Goal: Task Accomplishment & Management: Complete application form

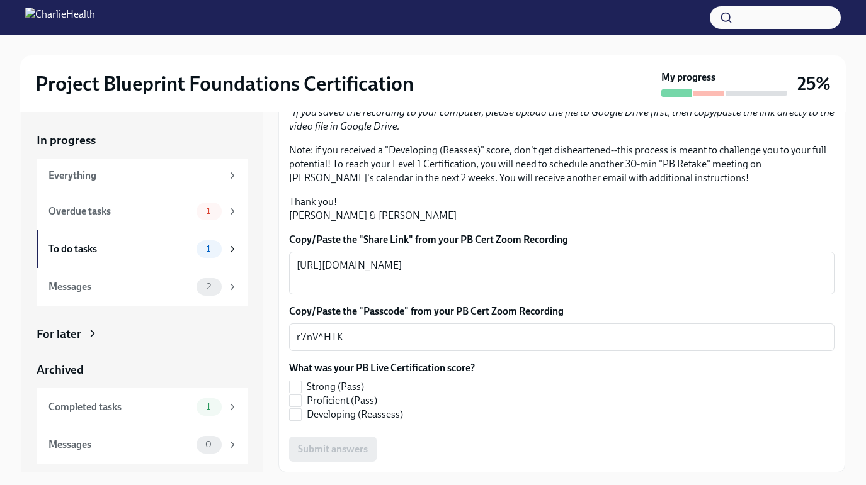
scroll to position [293, 0]
click at [294, 384] on input "Strong (Pass)" at bounding box center [295, 387] width 11 height 11
checkbox input "true"
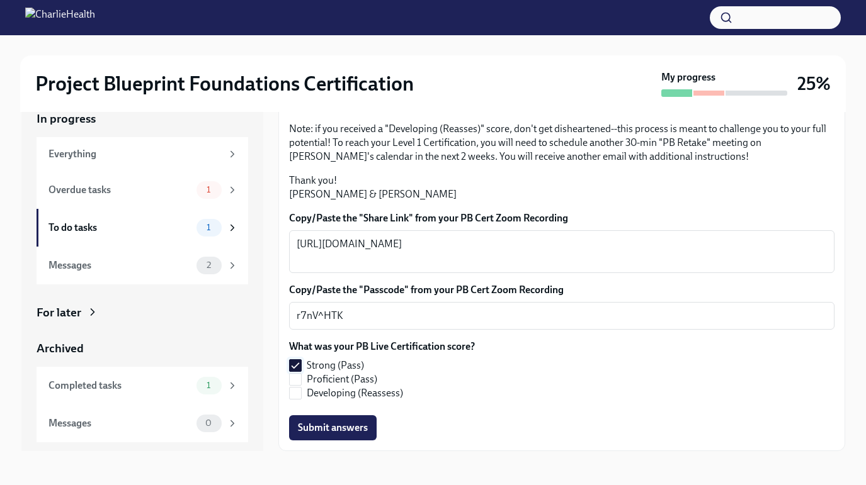
scroll to position [23, 0]
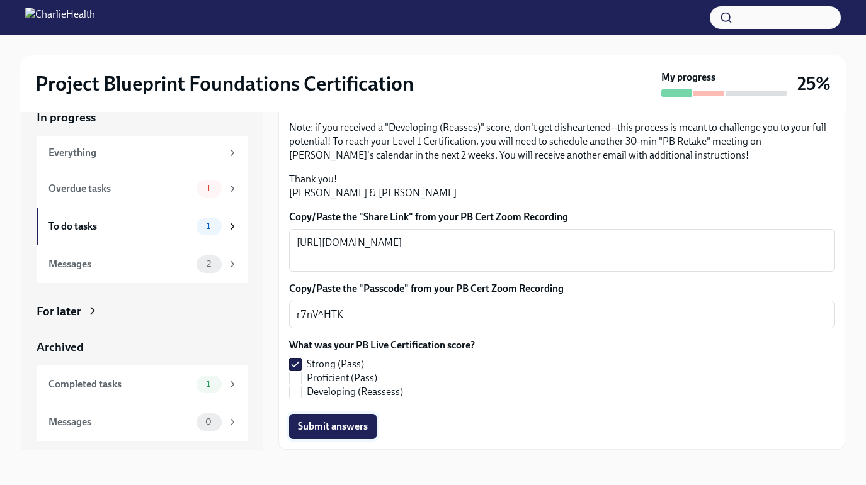
click at [320, 429] on span "Submit answers" at bounding box center [333, 427] width 70 height 13
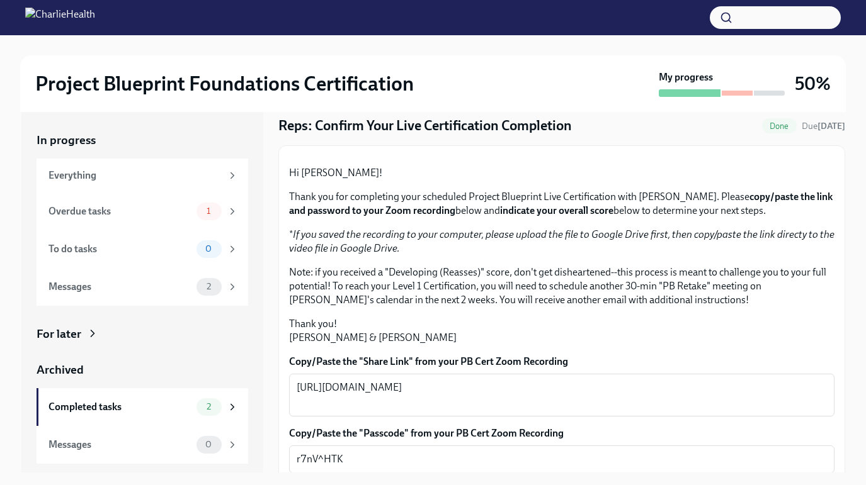
scroll to position [0, 0]
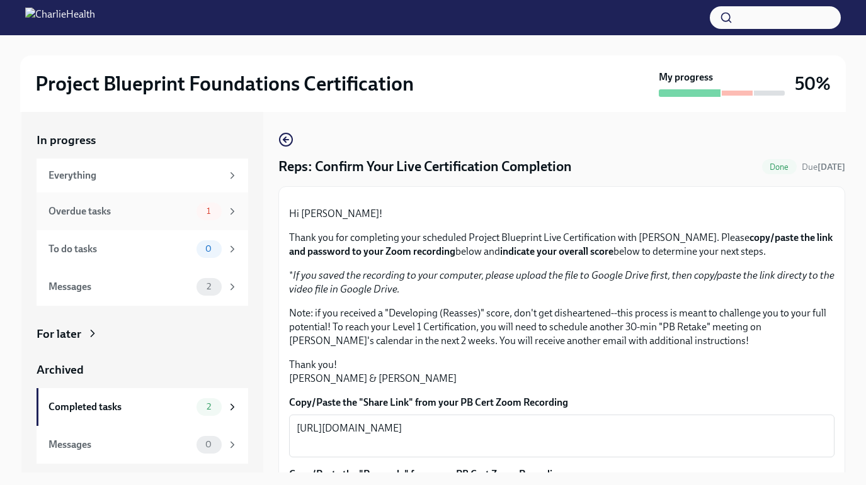
click at [218, 206] on span "1" at bounding box center [208, 210] width 19 height 9
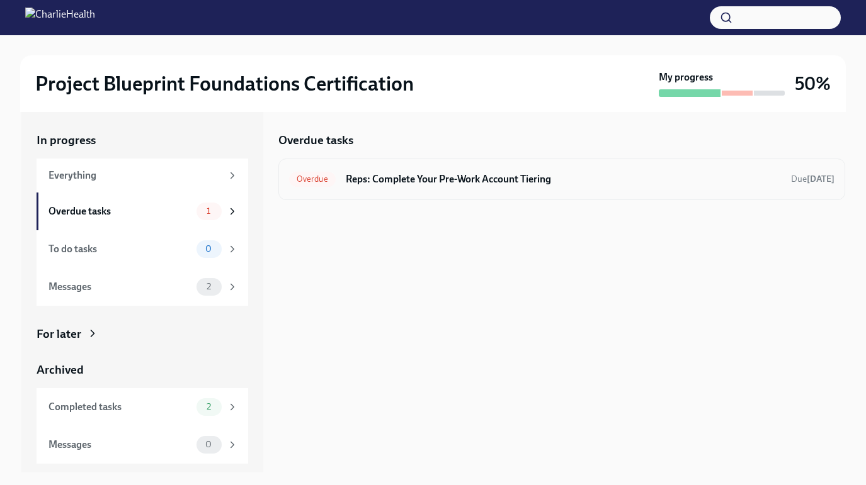
click at [593, 176] on h6 "Reps: Complete Your Pre-Work Account Tiering" at bounding box center [563, 179] width 435 height 14
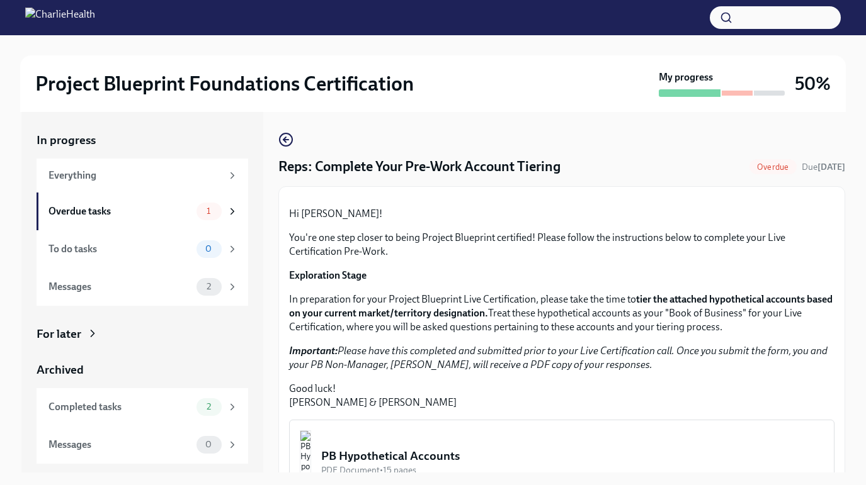
click at [764, 167] on span "Overdue" at bounding box center [772, 166] width 47 height 9
click at [827, 161] on span "Due [DATE]" at bounding box center [822, 167] width 43 height 12
click at [220, 280] on div "2" at bounding box center [217, 287] width 42 height 18
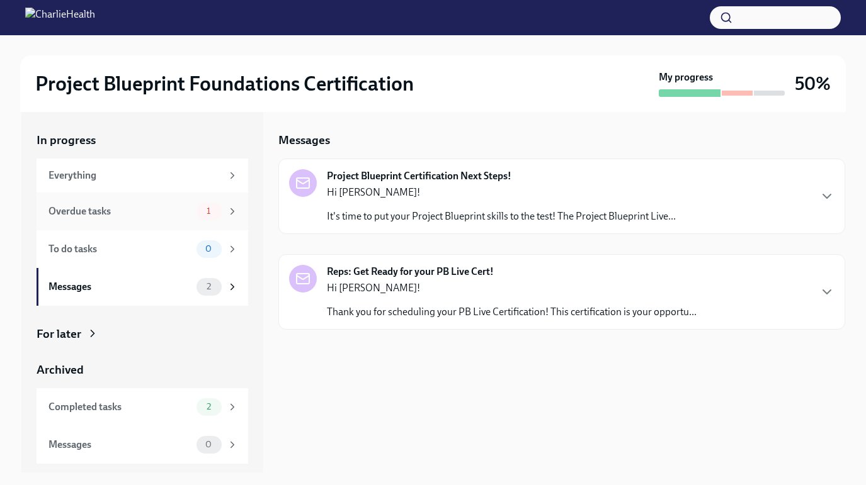
click at [135, 209] on div "Overdue tasks" at bounding box center [119, 212] width 143 height 14
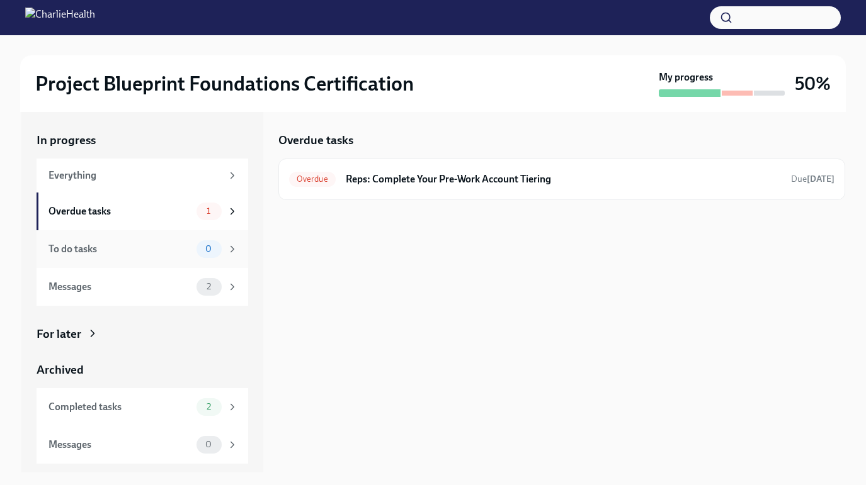
click at [134, 247] on div "To do tasks" at bounding box center [119, 249] width 143 height 14
